Goal: Task Accomplishment & Management: Complete application form

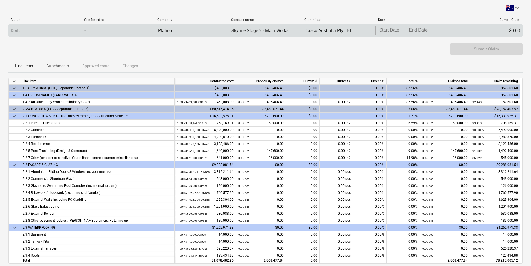
click at [396, 31] on body "keyboard_arrow_down Status Confirmed at Company Contract name Commit as Date Cu…" at bounding box center [265, 133] width 531 height 266
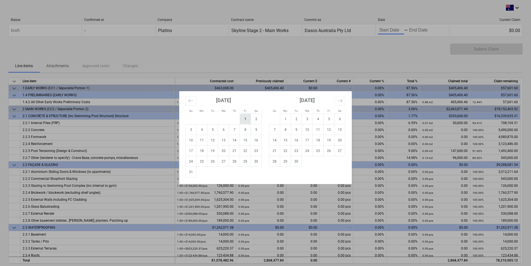
click at [242, 118] on td "1" at bounding box center [245, 119] width 11 height 11
type input "[DATE]"
click at [189, 174] on td "31" at bounding box center [191, 172] width 11 height 11
click at [189, 174] on div "1.00 × $3,312,211.64 / pcs" at bounding box center [193, 171] width 33 height 7
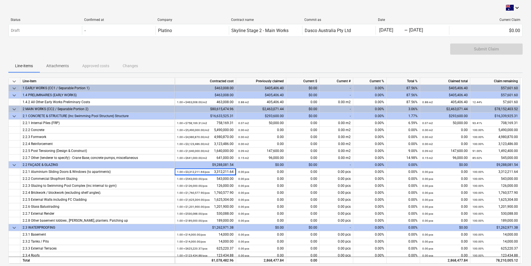
click at [361, 52] on div "Submit Claim" at bounding box center [265, 51] width 514 height 16
click at [383, 52] on div "Submit Claim" at bounding box center [265, 51] width 514 height 16
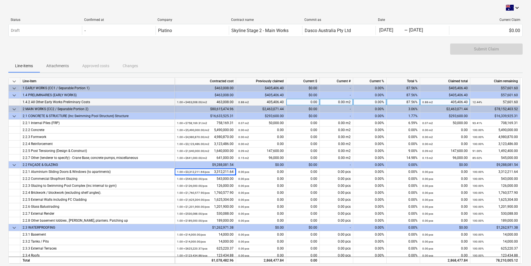
click at [384, 100] on div "0.00%" at bounding box center [369, 102] width 33 height 7
type input "6.22"
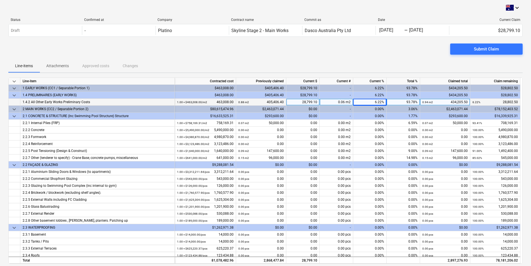
click at [395, 51] on div "Submit Claim" at bounding box center [265, 51] width 514 height 16
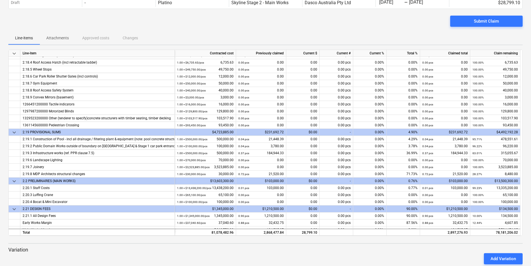
scroll to position [929, 0]
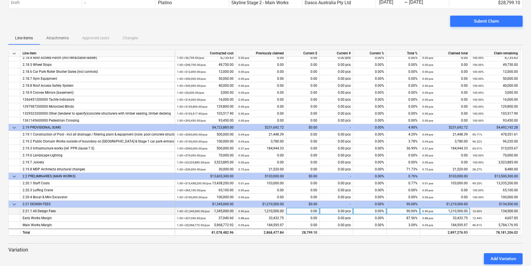
click at [375, 213] on div "0.00%" at bounding box center [369, 211] width 33 height 7
type input "6.22"
click at [375, 213] on div "6.22%" at bounding box center [369, 211] width 33 height 7
type input "0"
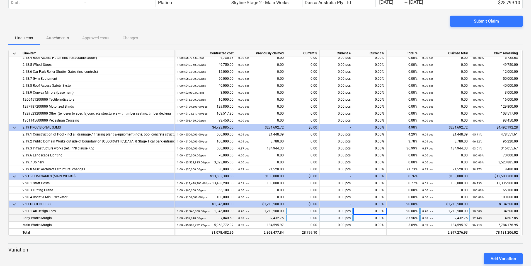
click at [376, 218] on div "0.00%" at bounding box center [369, 218] width 33 height 7
type input "6.22"
